Goal: Task Accomplishment & Management: Manage account settings

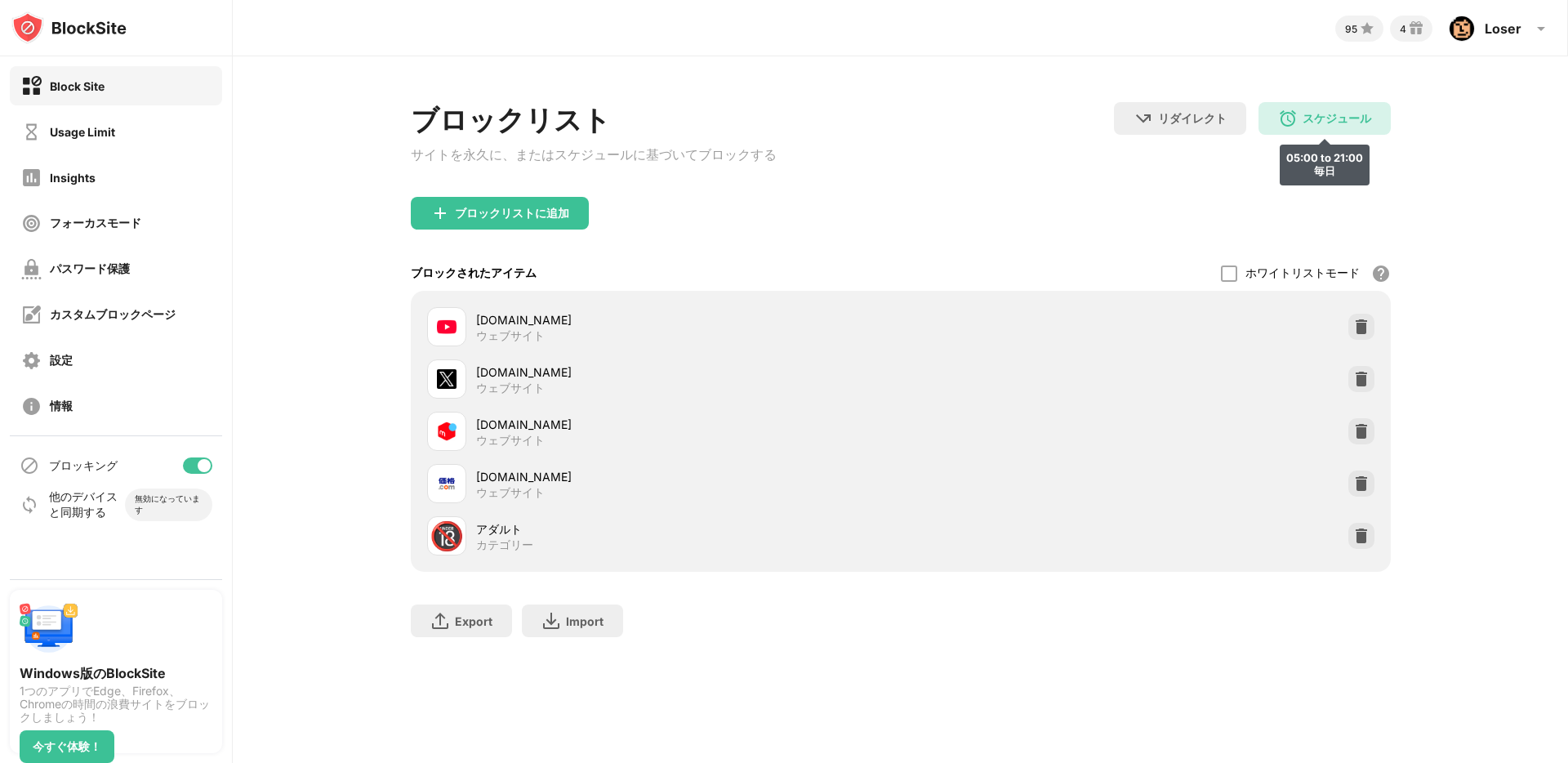
click at [1284, 122] on img at bounding box center [1288, 118] width 20 height 20
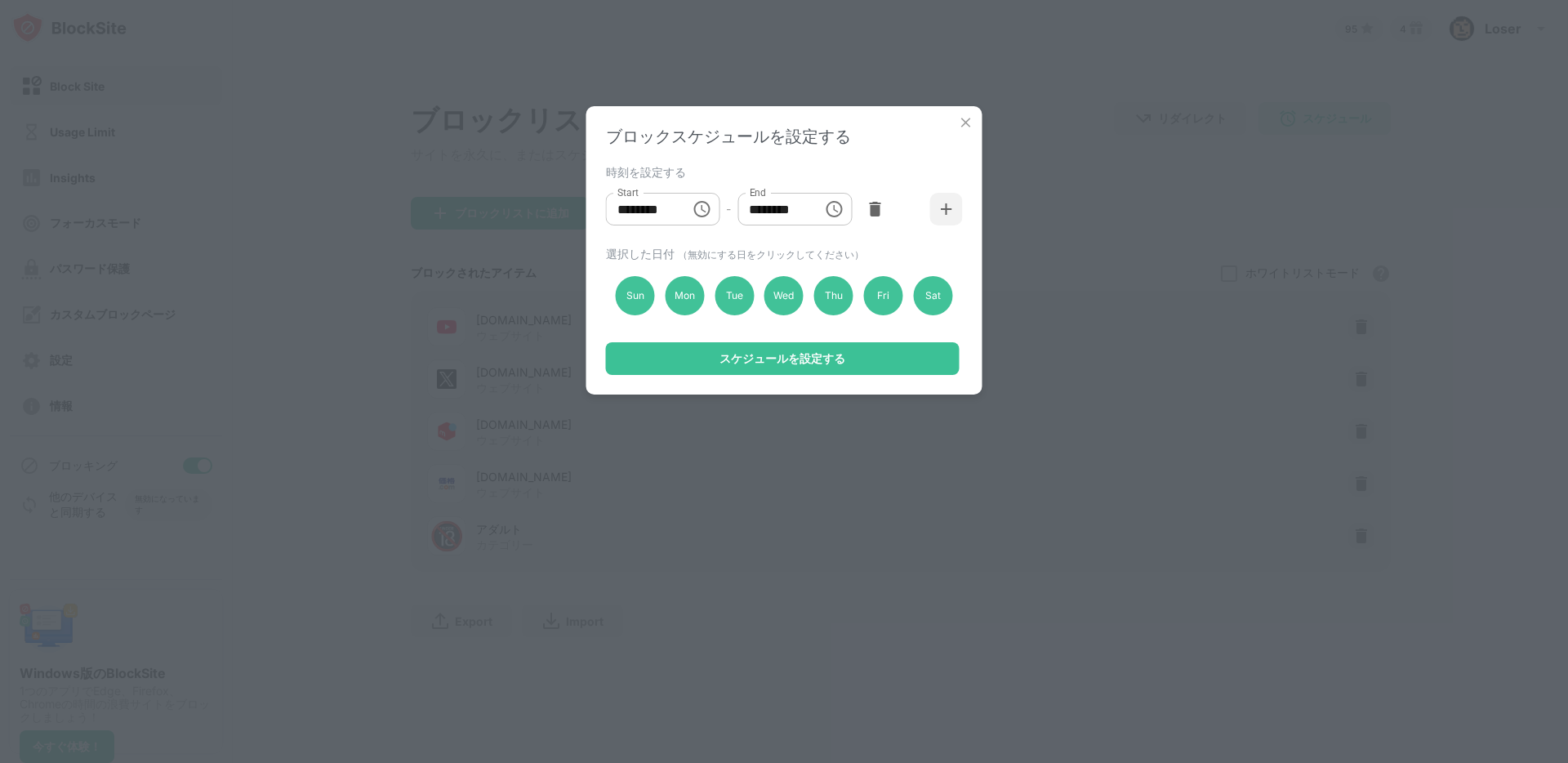
click at [962, 123] on img at bounding box center [966, 122] width 16 height 16
